Goal: Task Accomplishment & Management: Manage account settings

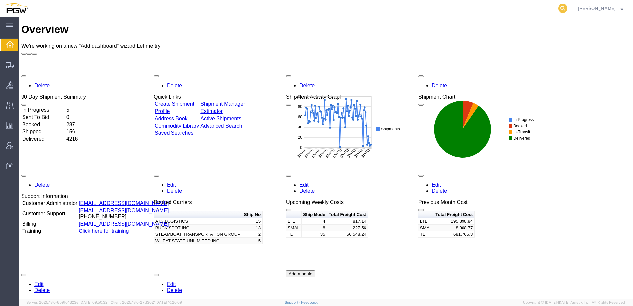
click at [567, 10] on icon at bounding box center [562, 8] width 9 height 9
paste input "56498479"
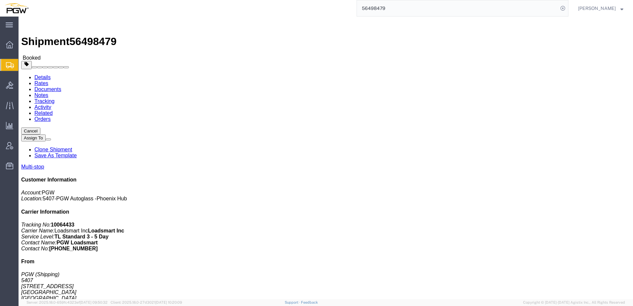
click link "Rates"
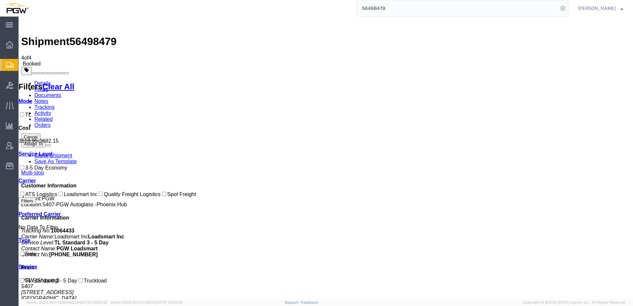
click at [35, 80] on link "Details" at bounding box center [42, 83] width 16 height 6
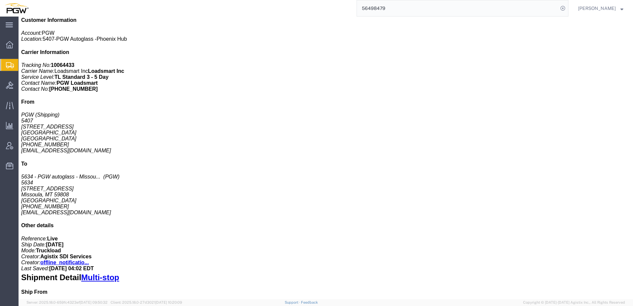
scroll to position [33, 0]
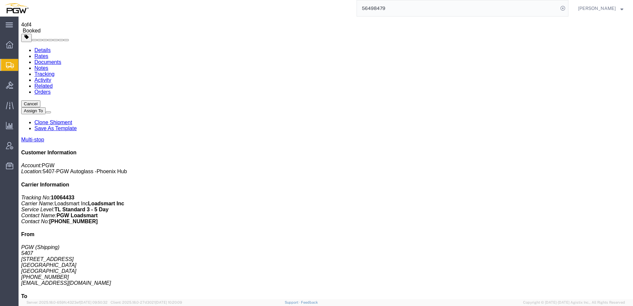
click at [0, 0] on span "Shipment Manager" at bounding box center [0, 0] width 0 height 0
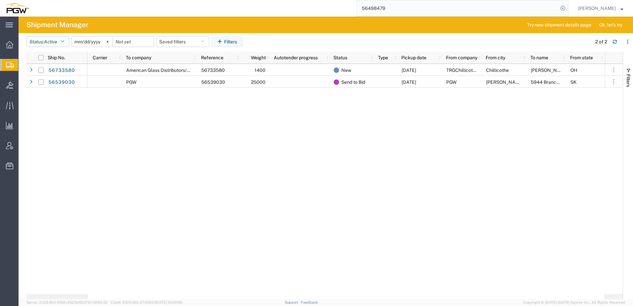
click at [53, 45] on button "Status: Active" at bounding box center [47, 41] width 43 height 11
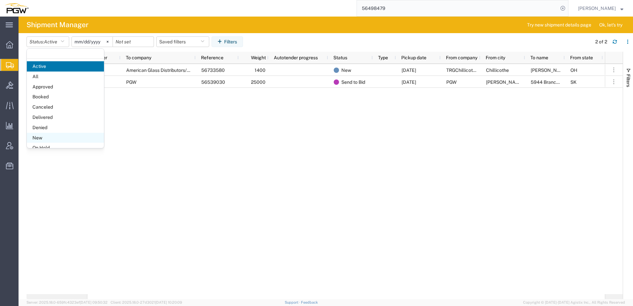
click at [49, 139] on span "New" at bounding box center [65, 138] width 77 height 10
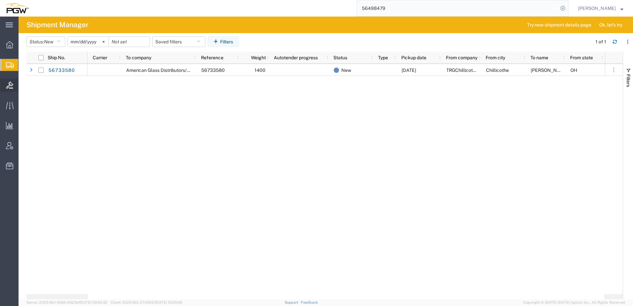
click at [10, 87] on icon at bounding box center [9, 84] width 7 height 7
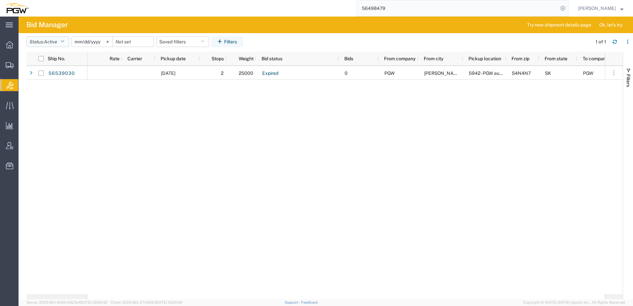
click at [55, 40] on span "Active" at bounding box center [50, 41] width 13 height 5
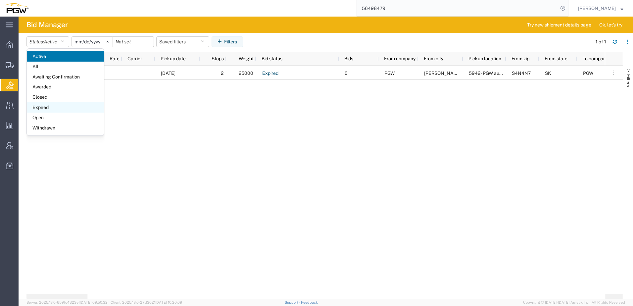
click at [44, 108] on span "Expired" at bounding box center [65, 107] width 77 height 10
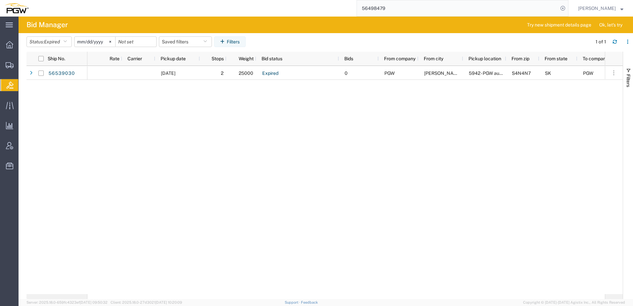
click at [90, 41] on input "[DATE]" at bounding box center [94, 42] width 41 height 10
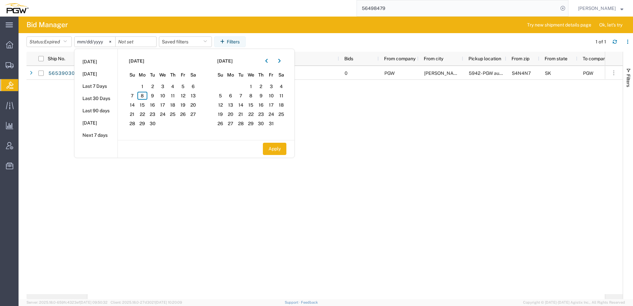
click at [41, 130] on div "56539030 [DATE] 2 25000 Expired 0 PGW [PERSON_NAME] 5942 - PGW autoglass - [PER…" at bounding box center [324, 180] width 596 height 228
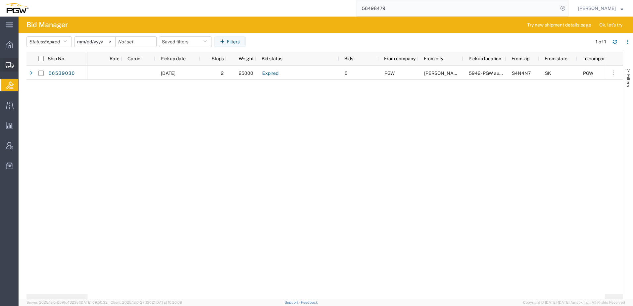
click at [0, 0] on span "Shipment Manager" at bounding box center [0, 0] width 0 height 0
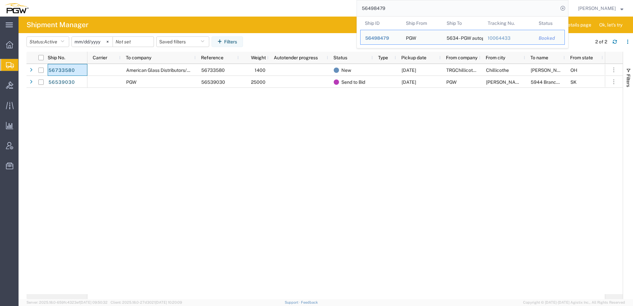
drag, startPoint x: 411, startPoint y: 7, endPoint x: 237, endPoint y: 4, distance: 173.7
click at [237, 4] on div "56498479 Ship ID Ship From Ship To Tracking Nu. Status Ship ID 56498479 Ship Fr…" at bounding box center [300, 8] width 535 height 17
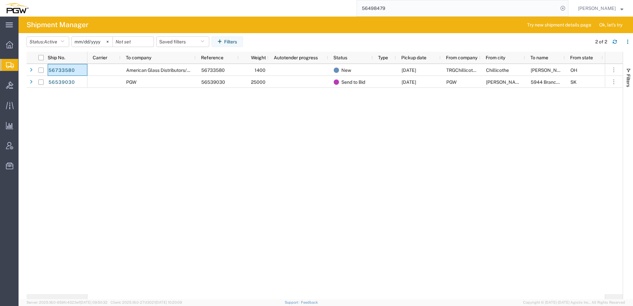
paste input "67572"
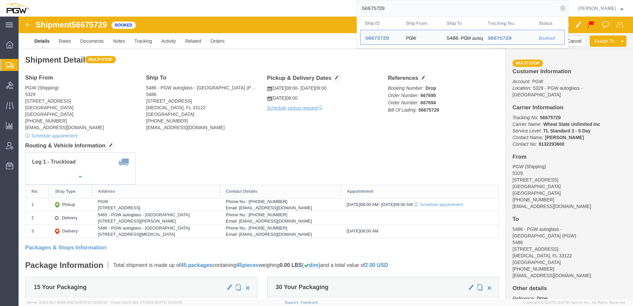
click h4 "Routing & Vehicle Information"
drag, startPoint x: 398, startPoint y: 8, endPoint x: 119, endPoint y: 4, distance: 278.6
click at [119, 4] on div "56675729 Ship ID Ship From Ship To Tracking Nu. Status Ship ID 56675729 Ship Fr…" at bounding box center [300, 8] width 535 height 17
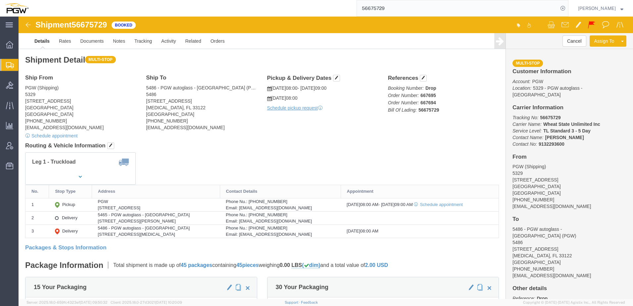
drag, startPoint x: 417, startPoint y: 6, endPoint x: 133, endPoint y: -8, distance: 284.2
click at [133, 0] on html "main_menu Created with Sketch. Collapse Menu Overview Shipments Shipment Manage…" at bounding box center [316, 153] width 633 height 306
paste input "49847"
type input "56498479"
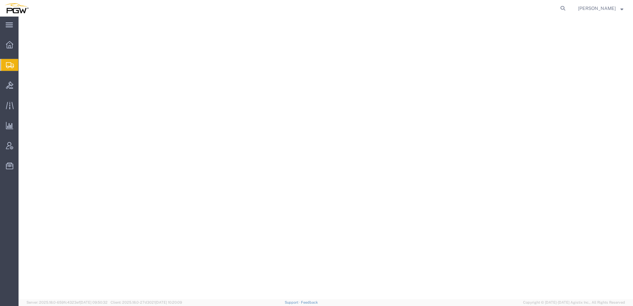
select select
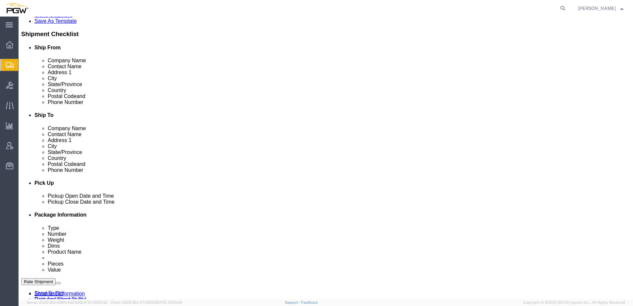
scroll to position [99, 0]
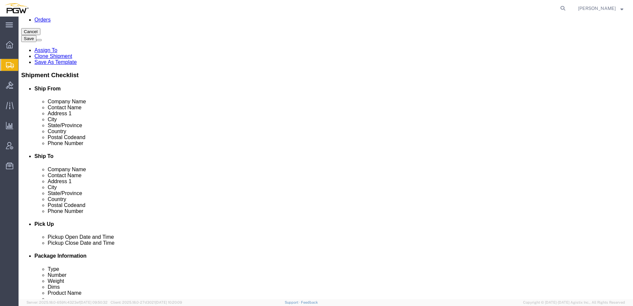
drag, startPoint x: 56, startPoint y: 9, endPoint x: 91, endPoint y: 5, distance: 35.3
click div "Shipment 56733580 New"
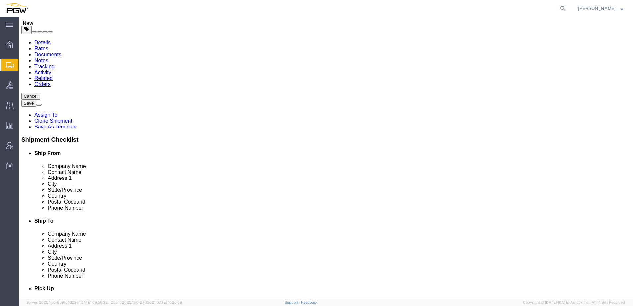
scroll to position [0, 0]
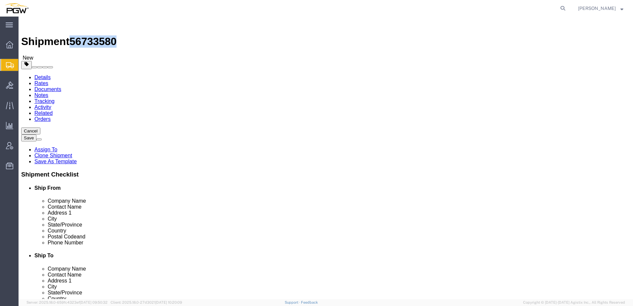
copy span "56733580"
click img
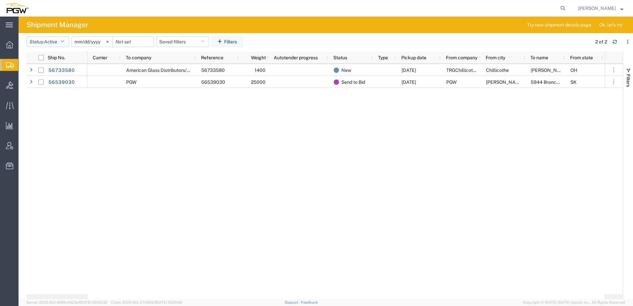
click at [48, 41] on span "Active" at bounding box center [50, 41] width 13 height 5
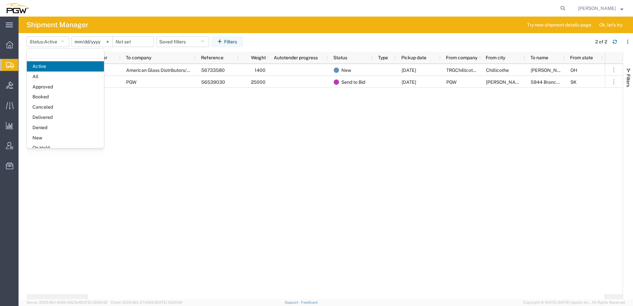
drag, startPoint x: 28, startPoint y: 138, endPoint x: 35, endPoint y: 134, distance: 7.7
click at [28, 137] on span "New" at bounding box center [65, 138] width 77 height 10
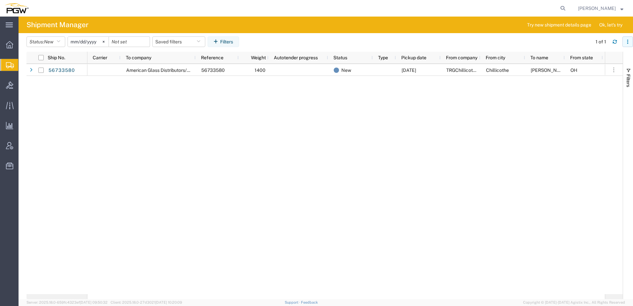
click at [630, 41] on button "button" at bounding box center [627, 41] width 11 height 11
click at [591, 61] on div "Download" at bounding box center [593, 59] width 37 height 13
drag, startPoint x: 234, startPoint y: 142, endPoint x: 230, endPoint y: 140, distance: 4.7
click at [234, 142] on div "American Glass Distributors/PGW 56733580 1400 New 09/09/2025 TRGChillicothe Chi…" at bounding box center [345, 179] width 517 height 230
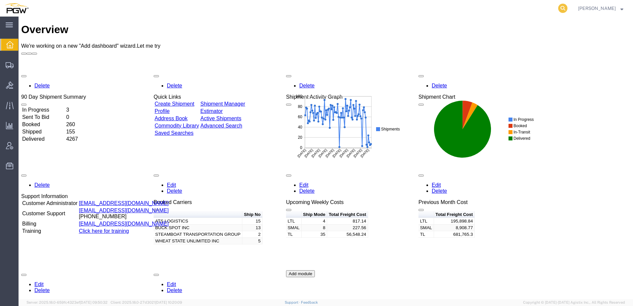
click at [567, 5] on icon at bounding box center [562, 8] width 9 height 9
click at [498, 8] on input "search" at bounding box center [457, 8] width 201 height 16
paste input "56498479"
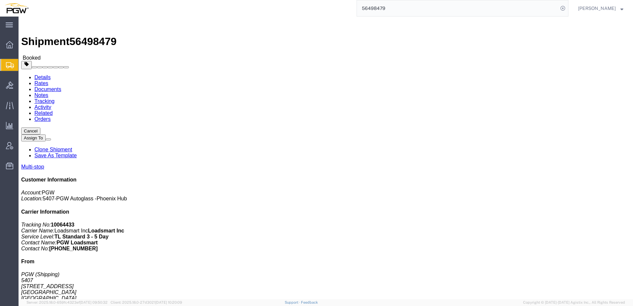
click div "Leg 1 - Truckload"
click div "Shipment Detail Multi-stop Ship From PGW (Shipping) 5407 5850 North 101st Avenu…"
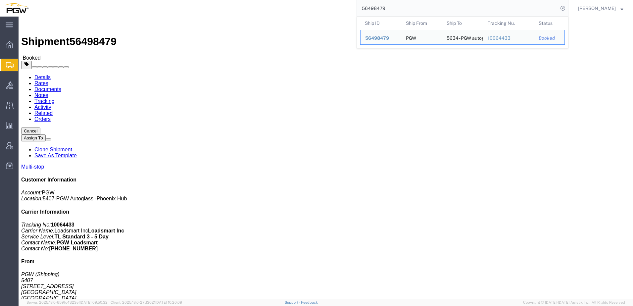
drag, startPoint x: 421, startPoint y: 5, endPoint x: 224, endPoint y: -14, distance: 198.1
click at [224, 0] on html "main_menu Created with Sketch. Collapse Menu Overview Shipments Shipment Manage…" at bounding box center [316, 153] width 633 height 306
paste input "47587508"
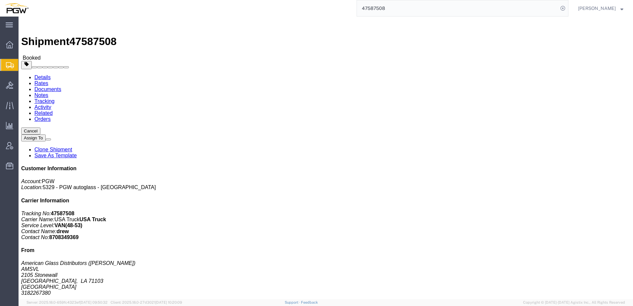
click div "Leg 1 - Truckload Vehicle 1: Standard Dry Van (53 Feet) Number of trucks: 1"
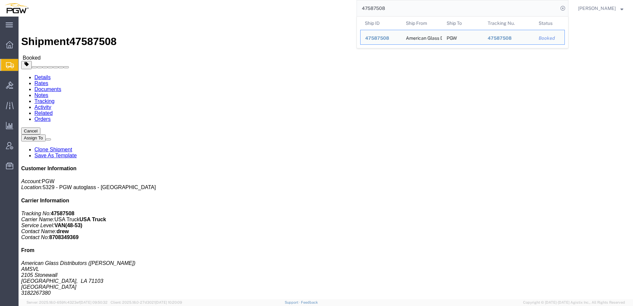
drag, startPoint x: 438, startPoint y: 8, endPoint x: 39, endPoint y: 15, distance: 399.1
click at [72, 11] on div "47587508 Ship ID Ship From Ship To Tracking Nu. Status Ship ID 47587508 Ship Fr…" at bounding box center [300, 8] width 535 height 17
paste input "55870064"
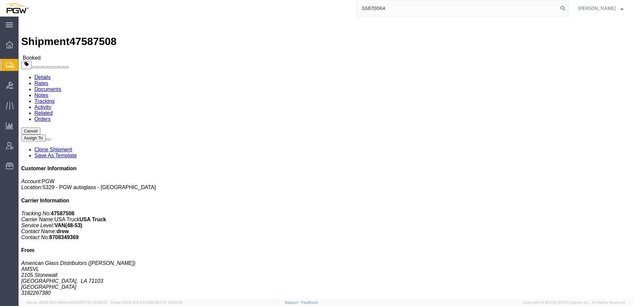
type input "55870064"
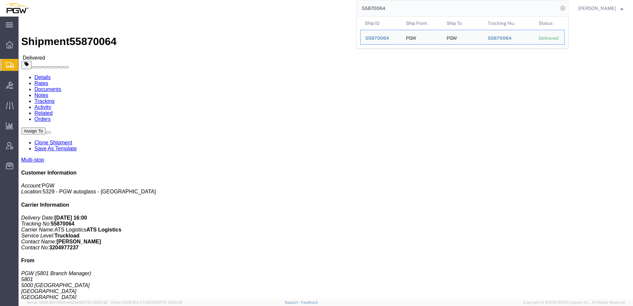
click link "Rates"
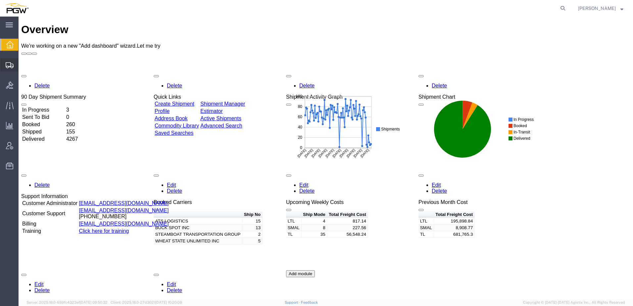
click at [0, 0] on span "Shipment Manager" at bounding box center [0, 0] width 0 height 0
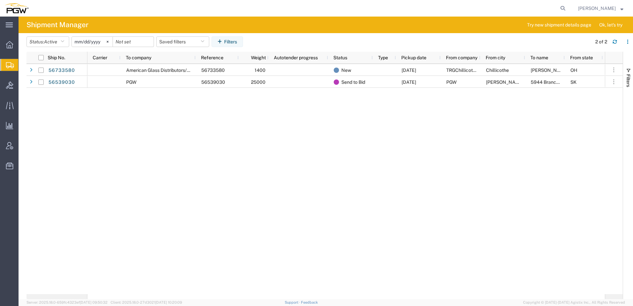
drag, startPoint x: 570, startPoint y: 9, endPoint x: 562, endPoint y: 11, distance: 8.7
click at [567, 9] on icon at bounding box center [562, 8] width 9 height 9
click at [491, 8] on input "search" at bounding box center [457, 8] width 201 height 16
paste input "56733580"
type input "56733580"
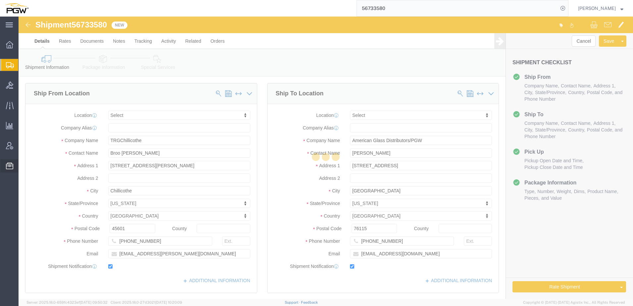
select select
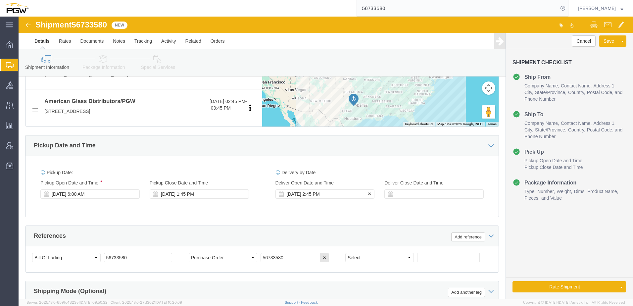
scroll to position [298, 0]
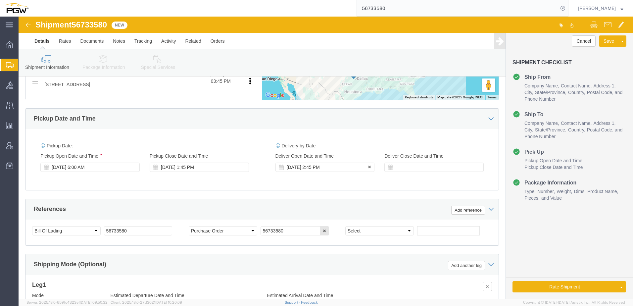
click div "Sep 06 2024 2:45 PM"
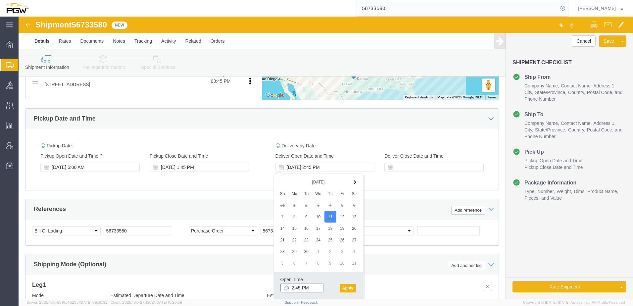
drag, startPoint x: 274, startPoint y: 272, endPoint x: 280, endPoint y: 269, distance: 7.0
click input "2:45 PM"
type input "10:00 AM"
click button "Apply"
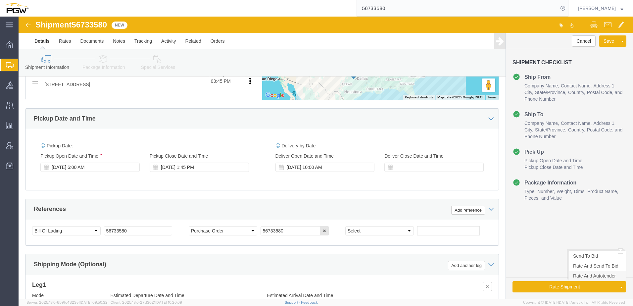
click link "Rate And Autotender"
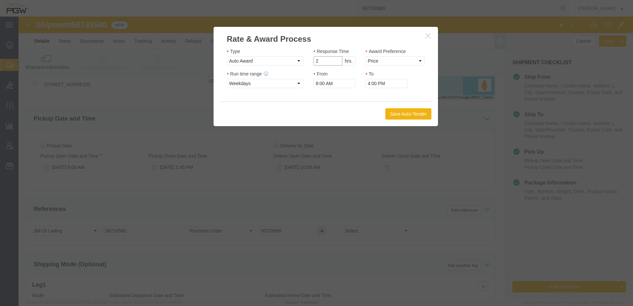
type input "2"
click input "2"
click select "Price Carrier Rank"
select select "LANE_RANK"
click select "Price Carrier Rank"
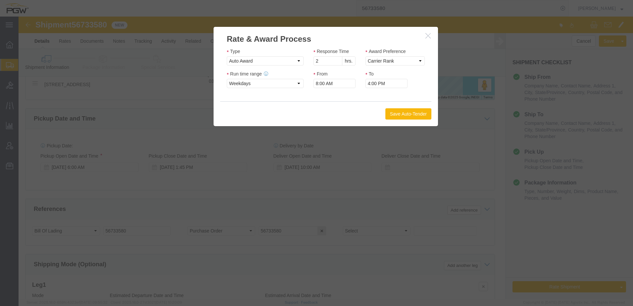
click button "Save Auto-Tender"
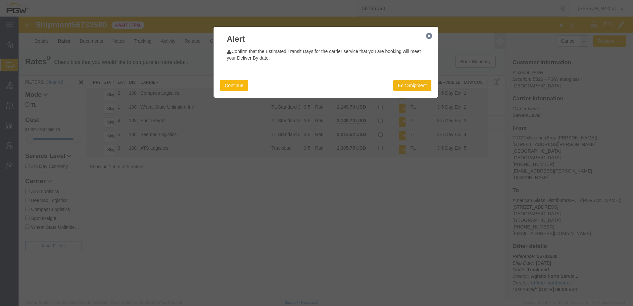
click at [227, 84] on button "Continue" at bounding box center [234, 85] width 28 height 11
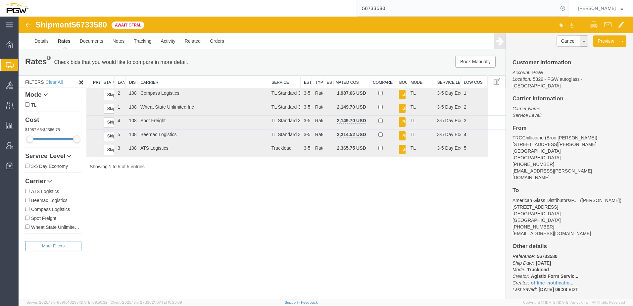
click at [196, 221] on div "Shipment 56733580 5 of 5 Await Cfrm. Details Rates Documents Notes Tracking Act…" at bounding box center [326, 158] width 614 height 282
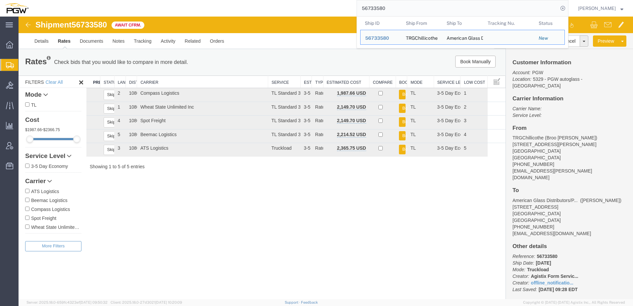
drag, startPoint x: 416, startPoint y: 8, endPoint x: 243, endPoint y: -26, distance: 177.0
click at [243, 0] on html "main_menu Created with Sketch. Collapse Menu Overview Shipments Shipment Manage…" at bounding box center [316, 153] width 633 height 306
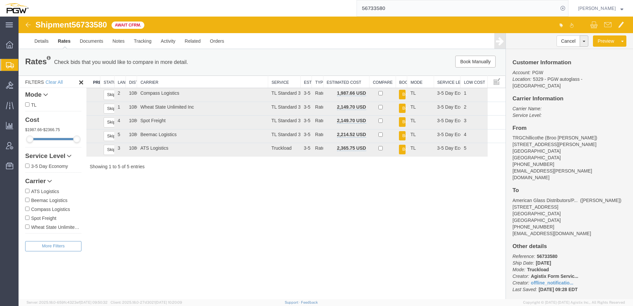
paste input "675729"
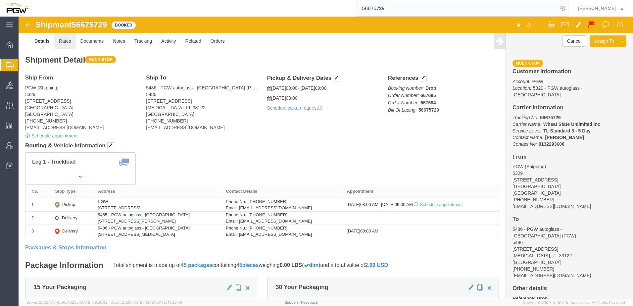
click link "Rates"
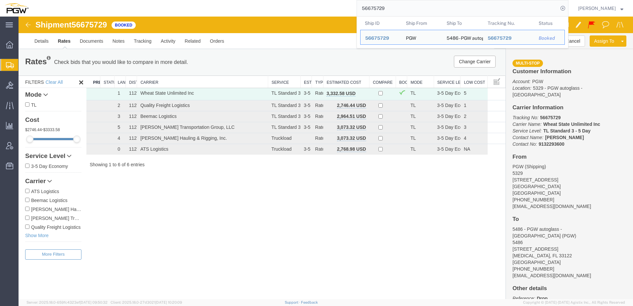
drag, startPoint x: 430, startPoint y: 8, endPoint x: 122, endPoint y: 12, distance: 308.1
click at [122, 12] on div "56675729 Ship ID Ship From Ship To Tracking Nu. Status Ship ID 56675729 Ship Fr…" at bounding box center [300, 8] width 535 height 17
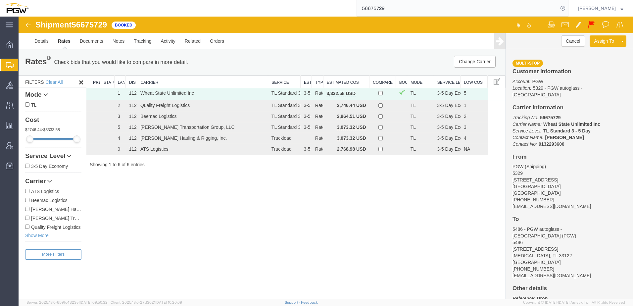
paste input "690"
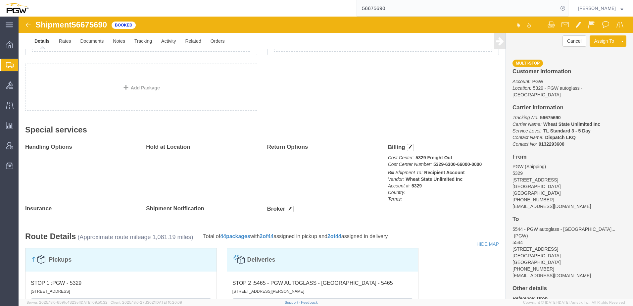
scroll to position [529, 0]
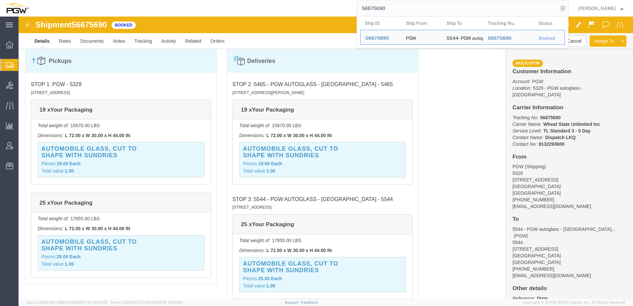
drag, startPoint x: 403, startPoint y: 6, endPoint x: 113, endPoint y: -11, distance: 291.0
click at [113, 0] on html "main_menu Created with Sketch. Collapse Menu Overview Shipments Shipment Manage…" at bounding box center [316, 153] width 633 height 306
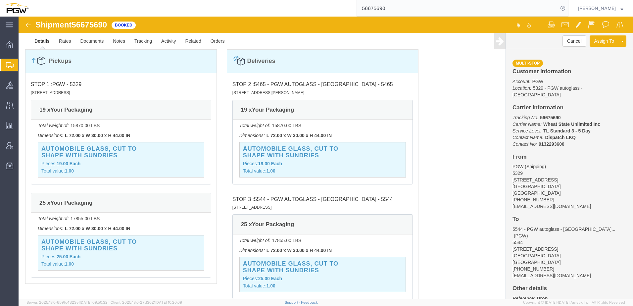
paste input "667411"
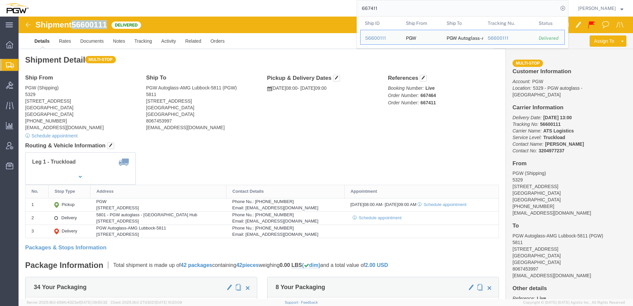
drag, startPoint x: 56, startPoint y: 8, endPoint x: 90, endPoint y: 9, distance: 34.4
click div "Shipment 56600111 Delivered"
copy span "56600111"
drag, startPoint x: 436, startPoint y: 9, endPoint x: -15, endPoint y: 6, distance: 450.7
click at [0, 6] on html "main_menu Created with Sketch. Collapse Menu Overview Shipments Shipment Manage…" at bounding box center [316, 153] width 633 height 306
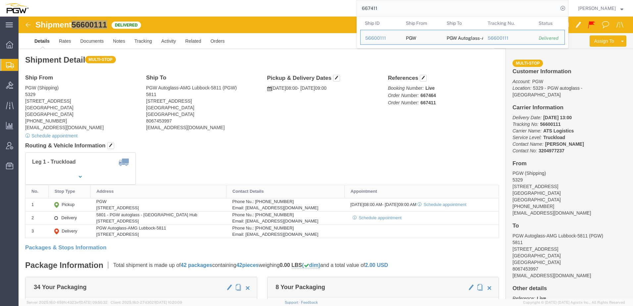
paste input "09"
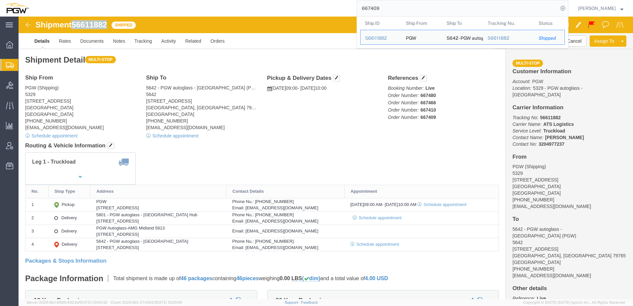
drag, startPoint x: 56, startPoint y: 9, endPoint x: 94, endPoint y: 10, distance: 37.7
click div "Shipment 56611882 Shipped"
copy span "56611882"
drag, startPoint x: 393, startPoint y: 9, endPoint x: 116, endPoint y: -14, distance: 277.9
click at [116, 0] on html "main_menu Created with Sketch. Collapse Menu Overview Shipments Shipment Manage…" at bounding box center [316, 153] width 633 height 306
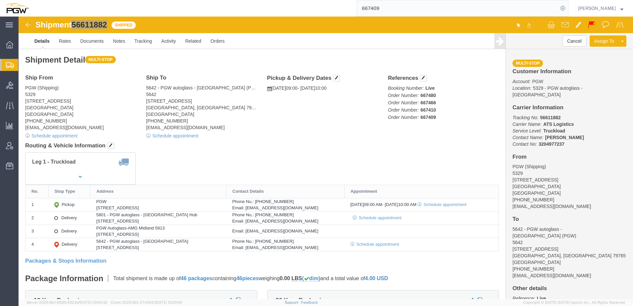
paste input "807"
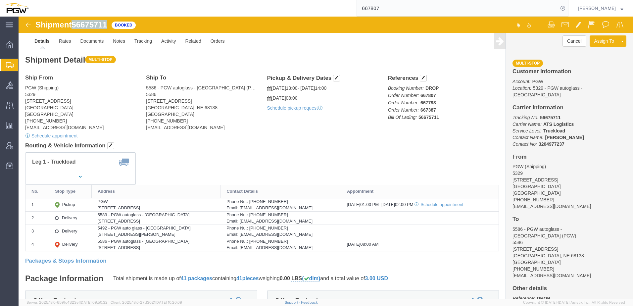
drag, startPoint x: 57, startPoint y: 8, endPoint x: 90, endPoint y: 7, distance: 33.1
click span "56675711"
copy span "56675711"
click div "Shipment Detail Multi-stop Ship From PGW (Shipping) 5329 850 Southern Ave Chill…"
click link "Activity"
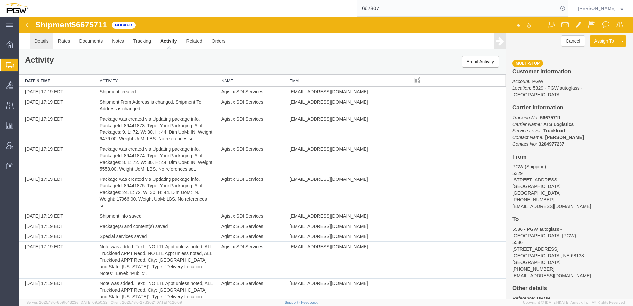
click at [38, 43] on link "Details" at bounding box center [41, 41] width 23 height 16
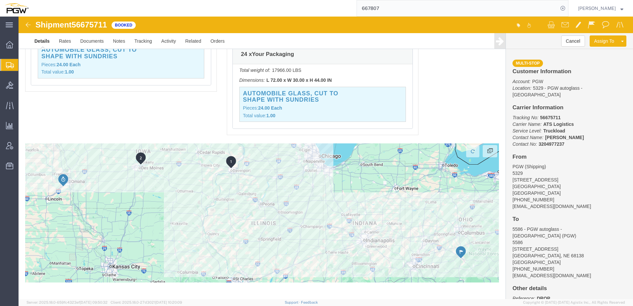
scroll to position [900, 0]
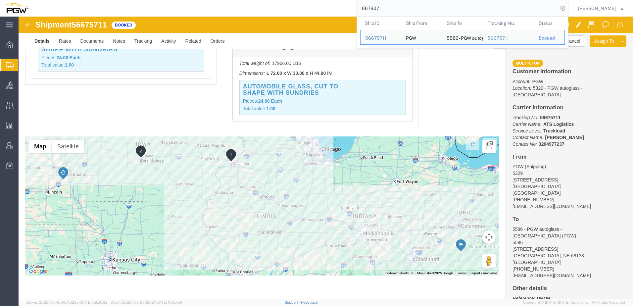
drag, startPoint x: 398, startPoint y: 11, endPoint x: 117, endPoint y: -9, distance: 282.0
click at [117, 0] on html "main_menu Created with Sketch. Collapse Menu Overview Shipments Shipment Manage…" at bounding box center [316, 153] width 633 height 306
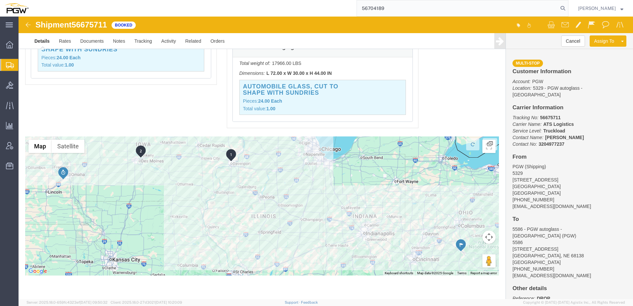
type input "56704189"
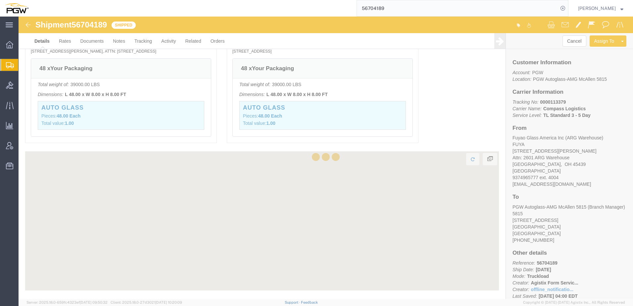
scroll to position [482, 0]
